Goal: Transaction & Acquisition: Purchase product/service

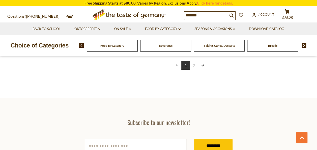
scroll to position [984, 0]
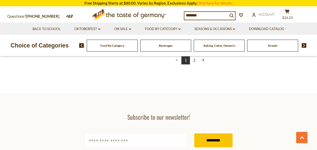
click at [196, 60] on link "2" at bounding box center [194, 60] width 9 height 9
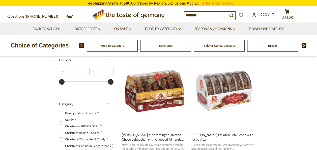
scroll to position [126, 0]
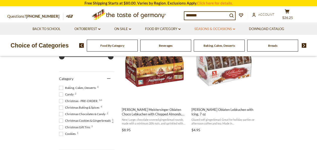
click at [207, 30] on link "Seasons & Occasions dropdown_arrow" at bounding box center [215, 29] width 41 height 6
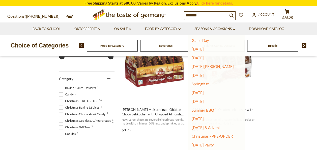
scroll to position [44, 0]
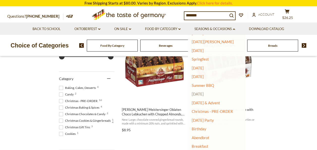
click at [198, 94] on link "[DATE]" at bounding box center [198, 94] width 12 height 5
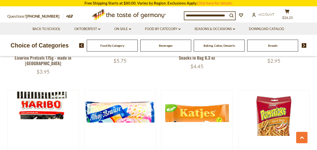
scroll to position [707, 0]
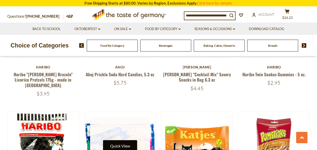
click at [122, 140] on button "Quick View" at bounding box center [120, 145] width 34 height 11
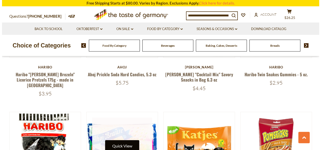
scroll to position [708, 0]
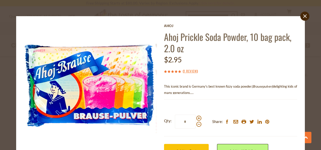
click at [200, 87] on span "This iconic brand is Germany's best known fizzy soda powder (Brausepulver) deli…" at bounding box center [230, 89] width 133 height 10
click at [197, 92] on p "This iconic brand is Germany's best known fizzy soda powder (Brausepulver) deli…" at bounding box center [231, 89] width 134 height 13
click at [185, 94] on span "This iconic brand is Germany's best known fizzy soda powder (Brausepulver) deli…" at bounding box center [230, 89] width 133 height 10
click at [300, 14] on link "close" at bounding box center [304, 16] width 9 height 9
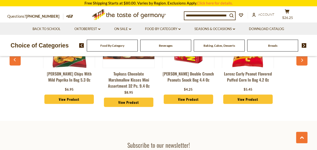
scroll to position [1514, 0]
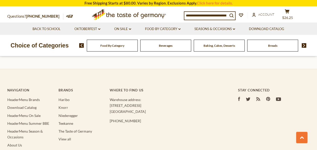
click at [214, 46] on span "Baking, Cakes, Desserts" at bounding box center [220, 46] width 32 height 4
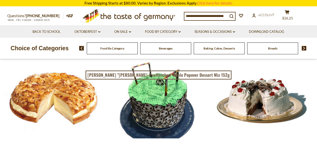
click at [271, 48] on span "Breads" at bounding box center [272, 48] width 9 height 4
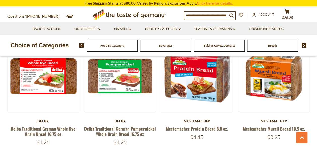
scroll to position [883, 0]
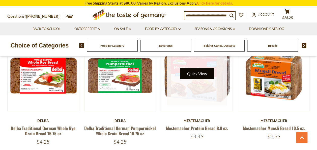
click at [198, 76] on button "Quick View" at bounding box center [197, 73] width 34 height 11
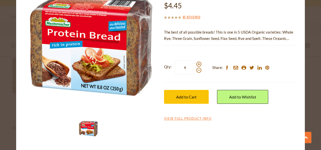
scroll to position [43, 0]
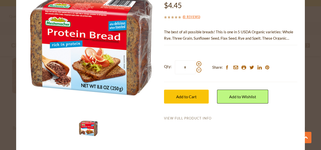
click at [194, 117] on link "View Full Product Info" at bounding box center [187, 118] width 47 height 5
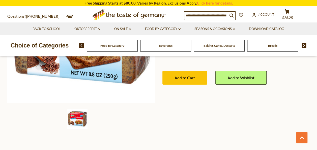
scroll to position [76, 0]
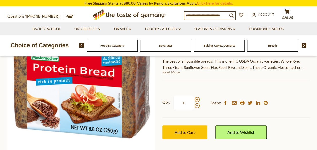
click at [172, 73] on link "Read More" at bounding box center [171, 72] width 17 height 5
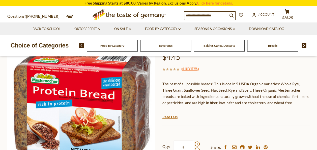
scroll to position [25, 0]
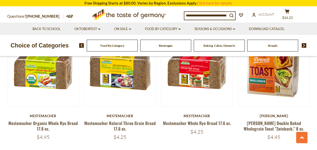
scroll to position [1187, 0]
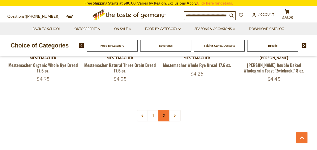
click at [166, 118] on link "2" at bounding box center [164, 115] width 11 height 11
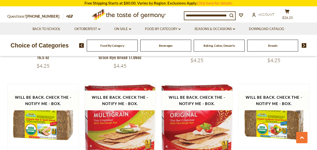
scroll to position [600, 0]
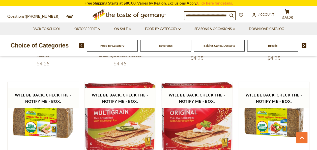
click at [163, 46] on span "Beverages" at bounding box center [166, 46] width 14 height 4
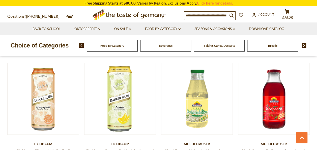
scroll to position [278, 0]
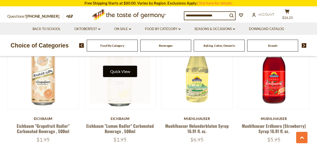
click at [123, 73] on button "Quick View" at bounding box center [120, 71] width 34 height 11
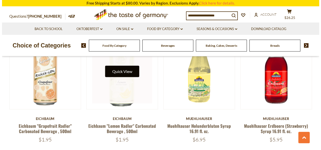
scroll to position [279, 0]
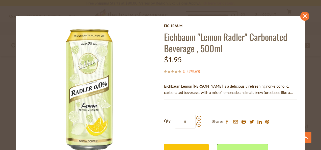
click at [303, 17] on icon at bounding box center [305, 16] width 4 height 4
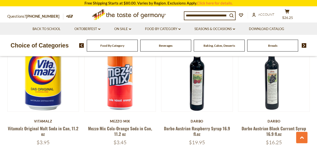
scroll to position [404, 0]
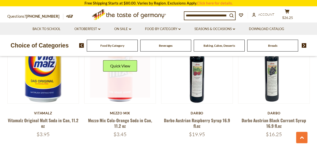
click at [116, 92] on link at bounding box center [120, 68] width 60 height 60
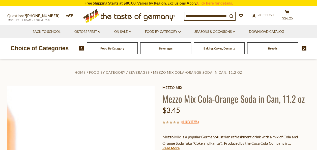
scroll to position [25, 0]
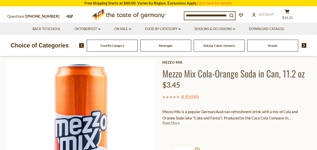
click at [176, 123] on link "Read More" at bounding box center [171, 122] width 17 height 5
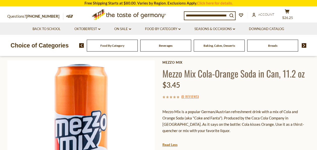
scroll to position [76, 0]
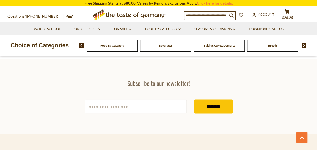
scroll to position [1257, 0]
click at [117, 51] on div "Food By Category" at bounding box center [112, 46] width 51 height 12
click at [117, 45] on span "Food By Category" at bounding box center [112, 46] width 24 height 4
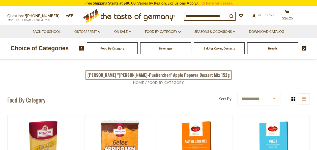
click at [274, 97] on select "**********" at bounding box center [259, 99] width 43 height 14
select select "******"
click at [238, 92] on select "**********" at bounding box center [259, 99] width 43 height 14
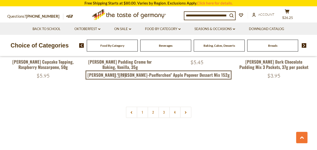
scroll to position [1136, 0]
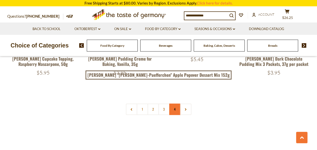
click at [175, 103] on link "4" at bounding box center [174, 108] width 11 height 11
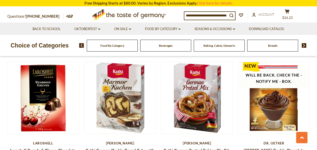
scroll to position [193, 0]
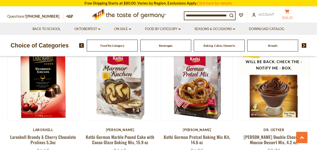
click at [290, 13] on icon "cart" at bounding box center [287, 11] width 5 height 4
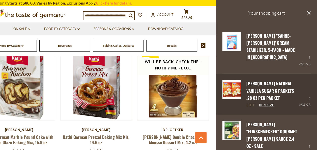
click at [252, 103] on link "Edit" at bounding box center [251, 105] width 9 height 5
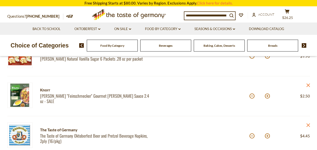
scroll to position [76, 0]
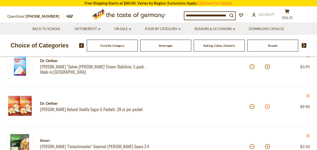
click at [267, 107] on button at bounding box center [267, 106] width 5 height 5
type input "*"
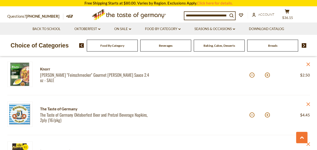
scroll to position [151, 0]
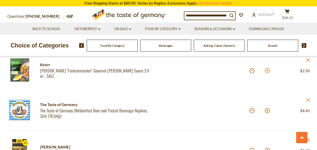
click at [267, 71] on button at bounding box center [267, 70] width 5 height 5
type input "*"
click at [267, 110] on button at bounding box center [267, 110] width 5 height 5
type input "*"
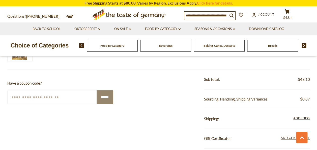
scroll to position [202, 0]
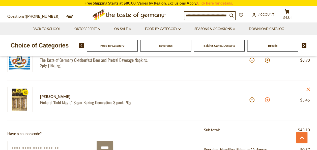
click at [269, 99] on button at bounding box center [267, 99] width 5 height 5
type input "*"
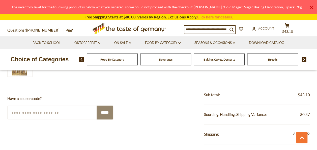
scroll to position [303, 0]
